Goal: Task Accomplishment & Management: Manage account settings

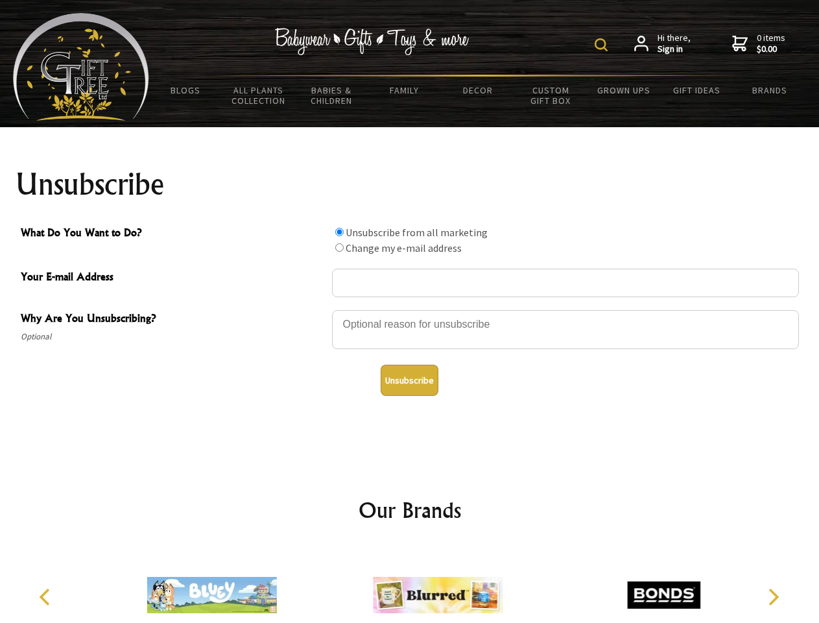
click at [603, 45] on img at bounding box center [601, 44] width 13 height 13
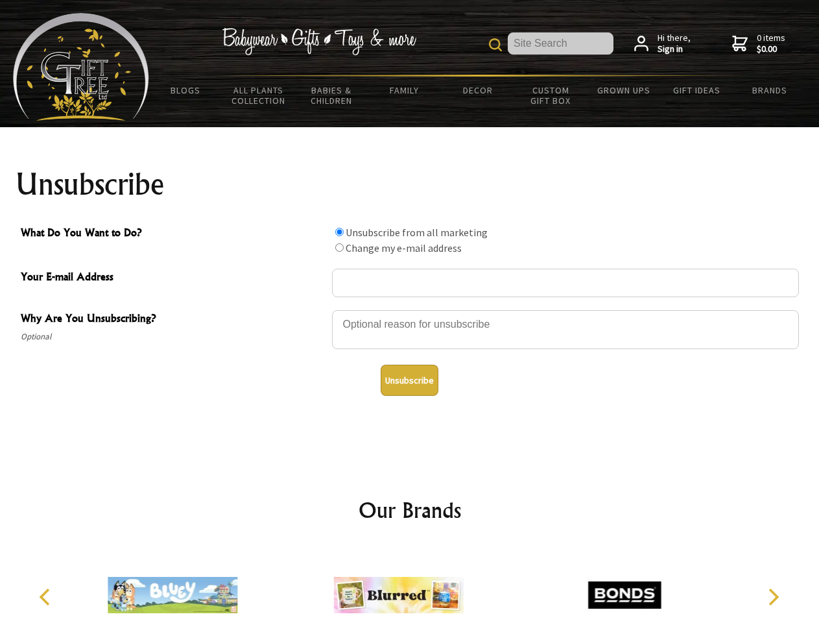
click at [410, 309] on div at bounding box center [565, 331] width 467 height 45
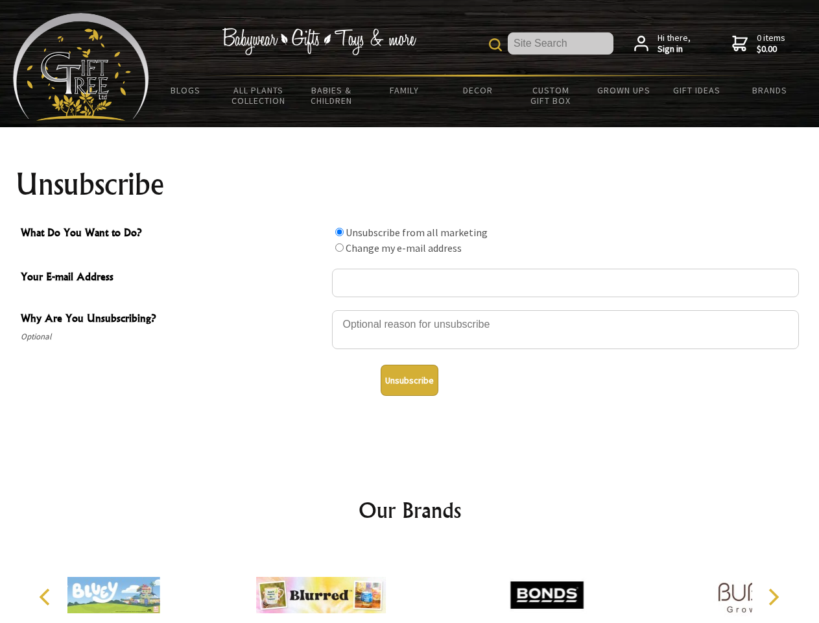
click at [339, 232] on input "What Do You Want to Do?" at bounding box center [339, 232] width 8 height 8
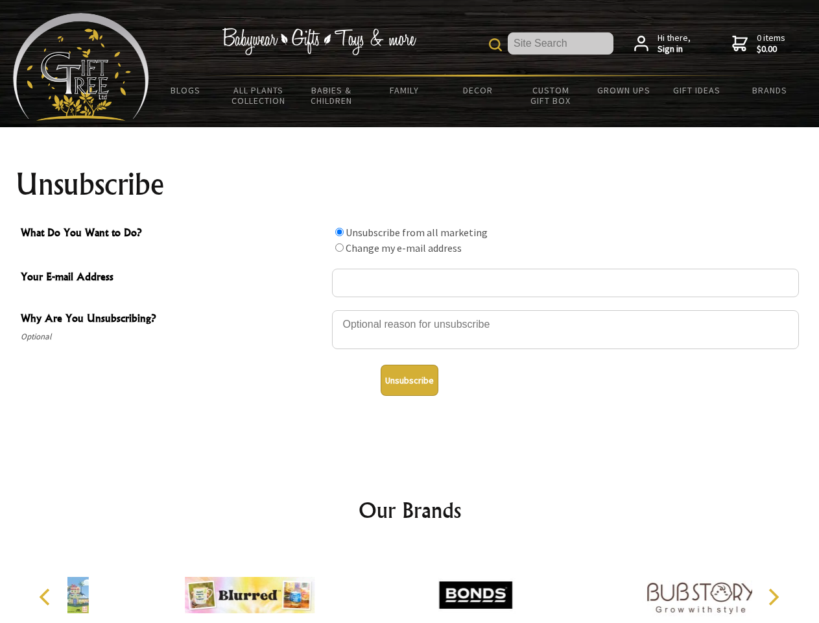
click at [339, 247] on input "What Do You Want to Do?" at bounding box center [339, 247] width 8 height 8
radio input "true"
click at [409, 380] on button "Unsubscribe" at bounding box center [410, 379] width 58 height 31
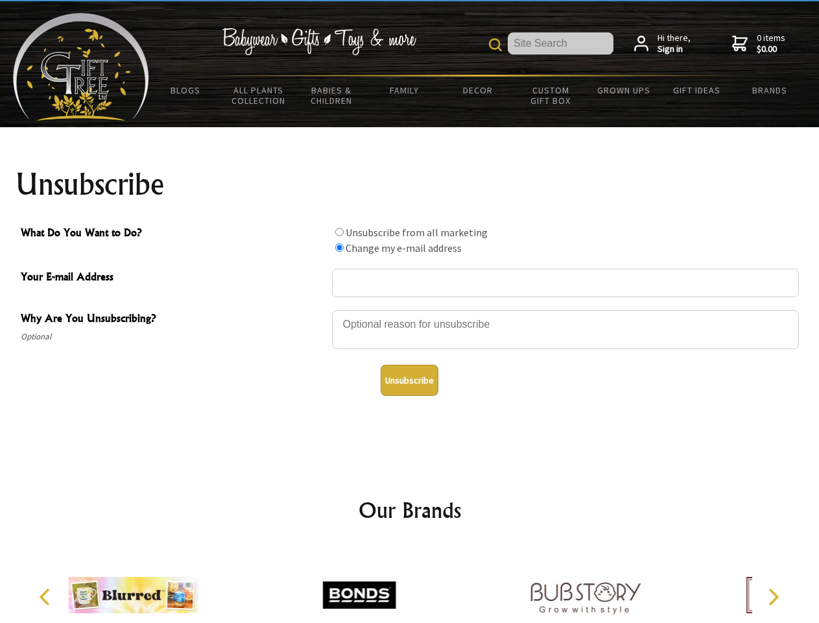
click at [410, 584] on div at bounding box center [409, 596] width 685 height 101
click at [47, 597] on icon "Previous" at bounding box center [46, 596] width 17 height 17
click at [773, 597] on icon "Next" at bounding box center [772, 596] width 17 height 17
